Goal: Find specific page/section: Find specific page/section

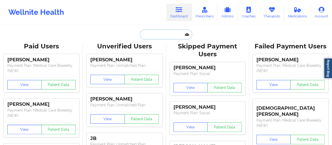
click at [156, 35] on input "text" at bounding box center [166, 34] width 52 height 10
paste input "[PERSON_NAME]"
type input "[PERSON_NAME]"
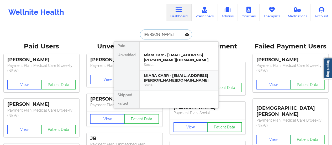
click at [163, 73] on div "MIARA CARR - [EMAIL_ADDRESS][PERSON_NAME][DOMAIN_NAME]" at bounding box center [179, 78] width 70 height 10
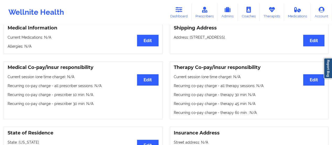
scroll to position [133, 0]
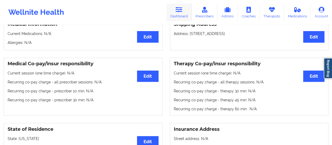
click at [175, 12] on link "Dashboard" at bounding box center [178, 12] width 25 height 17
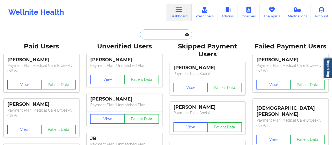
click at [163, 36] on input "text" at bounding box center [166, 34] width 52 height 10
paste input "[EMAIL_ADDRESS][DOMAIN_NAME]"
type input "[EMAIL_ADDRESS][DOMAIN_NAME]"
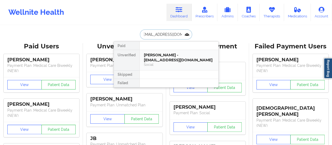
click at [163, 54] on div "[PERSON_NAME] - [EMAIL_ADDRESS][DOMAIN_NAME]" at bounding box center [179, 58] width 70 height 10
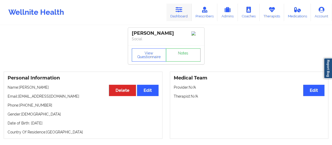
click at [180, 14] on link "Dashboard" at bounding box center [178, 12] width 25 height 17
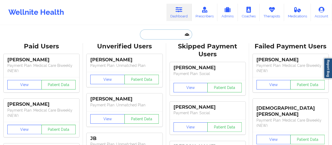
click at [160, 38] on input "text" at bounding box center [166, 34] width 52 height 10
paste input "[EMAIL_ADDRESS][DOMAIN_NAME]"
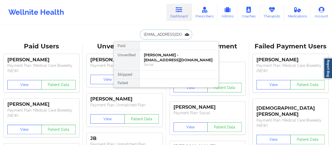
scroll to position [0, 3]
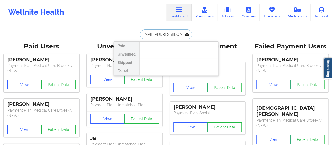
type input "[EMAIL_ADDRESS][DOMAIN_NAME]"
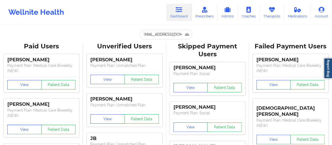
scroll to position [0, 0]
